Goal: Task Accomplishment & Management: Manage account settings

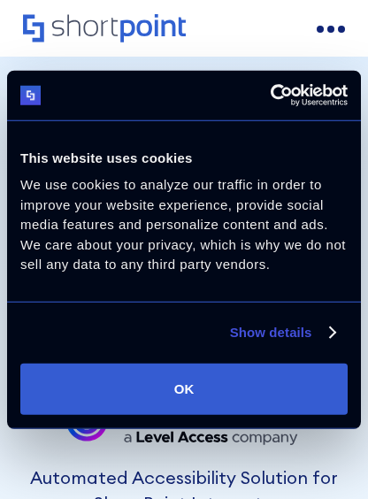
scroll to position [89, 0]
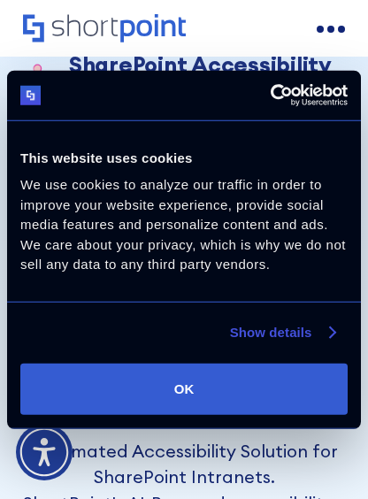
click at [322, 338] on link "Show details" at bounding box center [282, 332] width 104 height 21
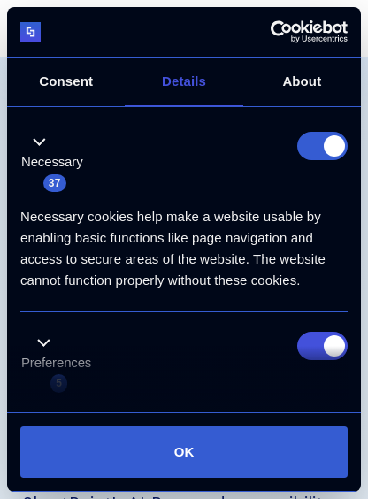
click at [333, 325] on li "Preferences 5 Preference cookies enable a website to remember information that …" at bounding box center [183, 412] width 327 height 201
click at [312, 335] on input "Preferences" at bounding box center [322, 346] width 50 height 28
checkbox input "false"
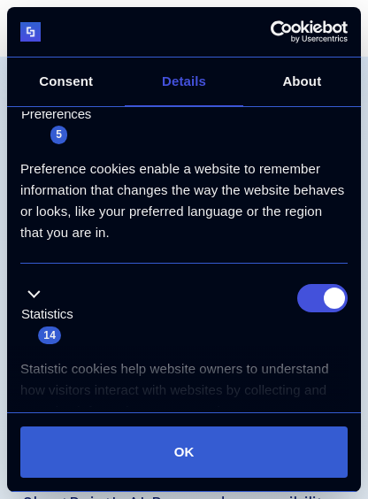
scroll to position [266, 0]
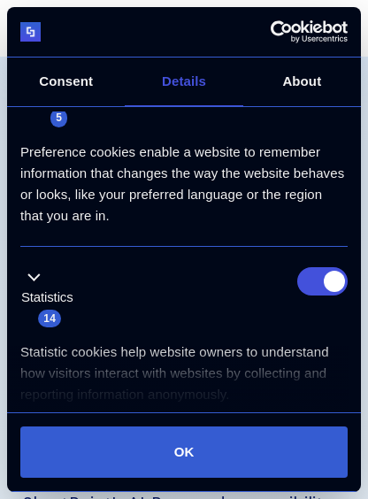
click at [319, 296] on div "Statistics 14" at bounding box center [183, 298] width 327 height 62
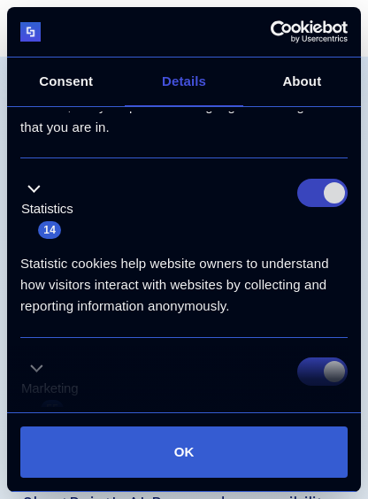
click at [314, 195] on input "Statistics" at bounding box center [322, 193] width 50 height 28
checkbox input "false"
click at [314, 369] on input "Marketing" at bounding box center [322, 372] width 50 height 28
checkbox input "false"
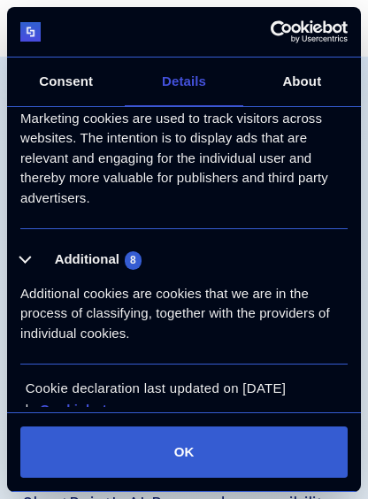
scroll to position [698, 0]
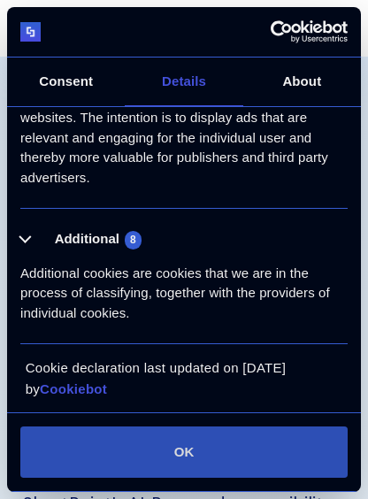
click at [186, 453] on button "OK" at bounding box center [183, 452] width 327 height 51
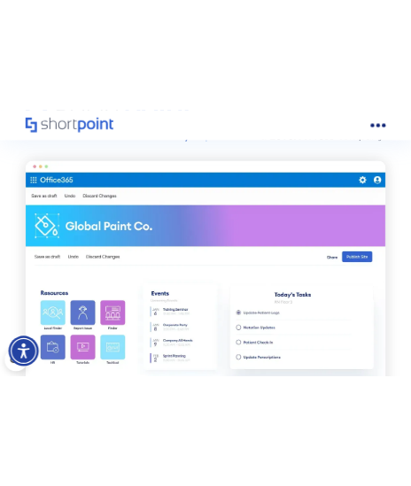
scroll to position [1859, 0]
